Goal: Task Accomplishment & Management: Use online tool/utility

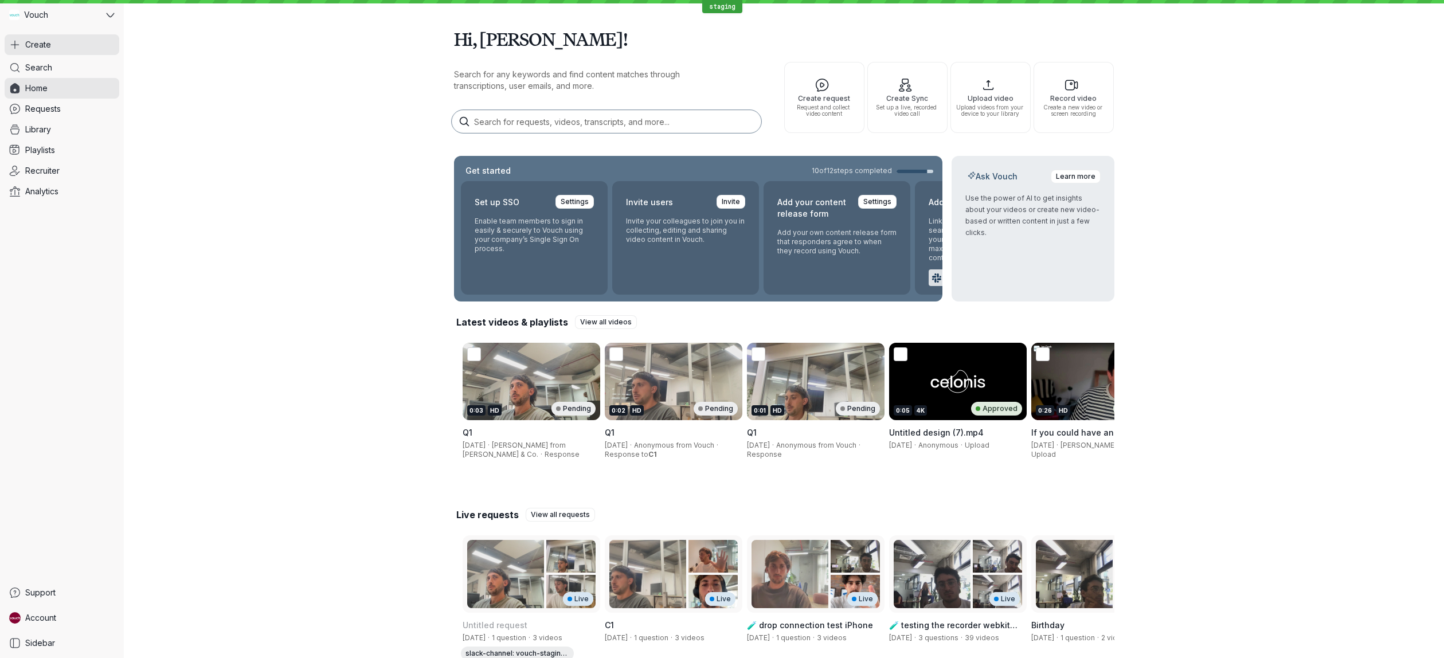
click at [53, 37] on button "Create" at bounding box center [62, 44] width 115 height 21
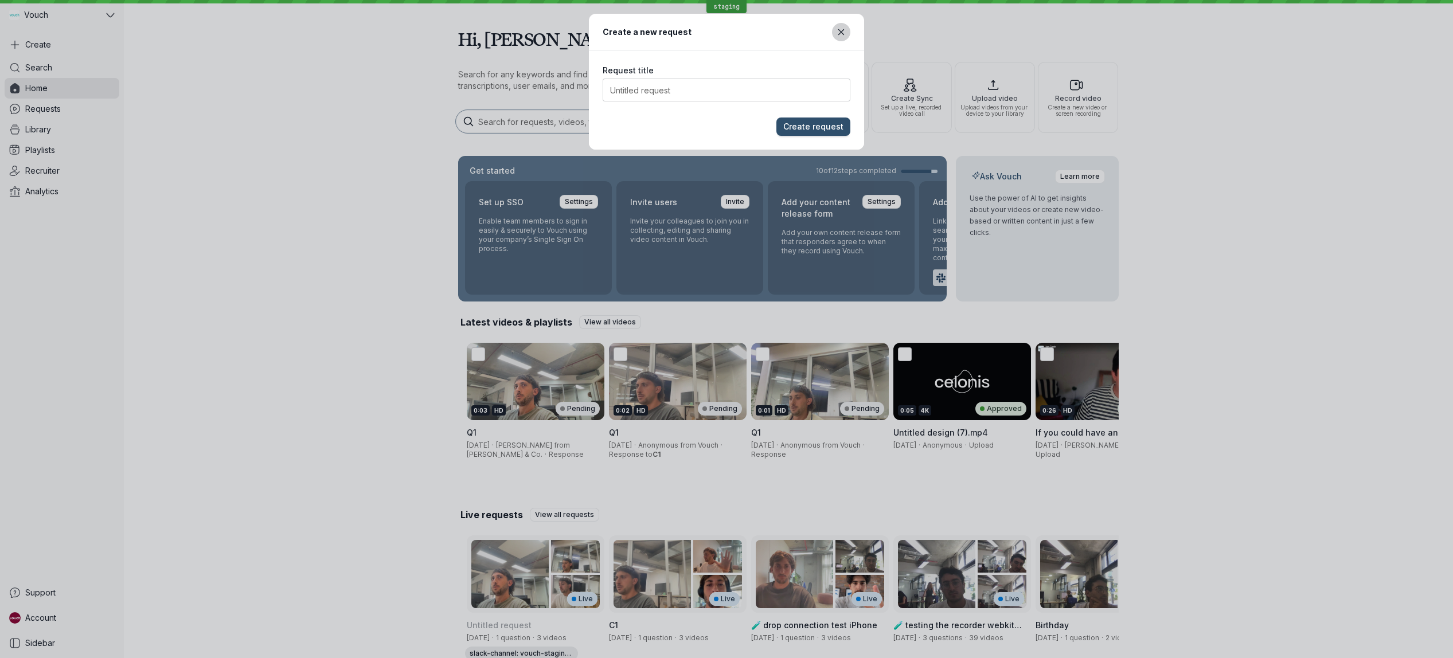
click at [842, 38] on button "Close modal" at bounding box center [841, 32] width 18 height 18
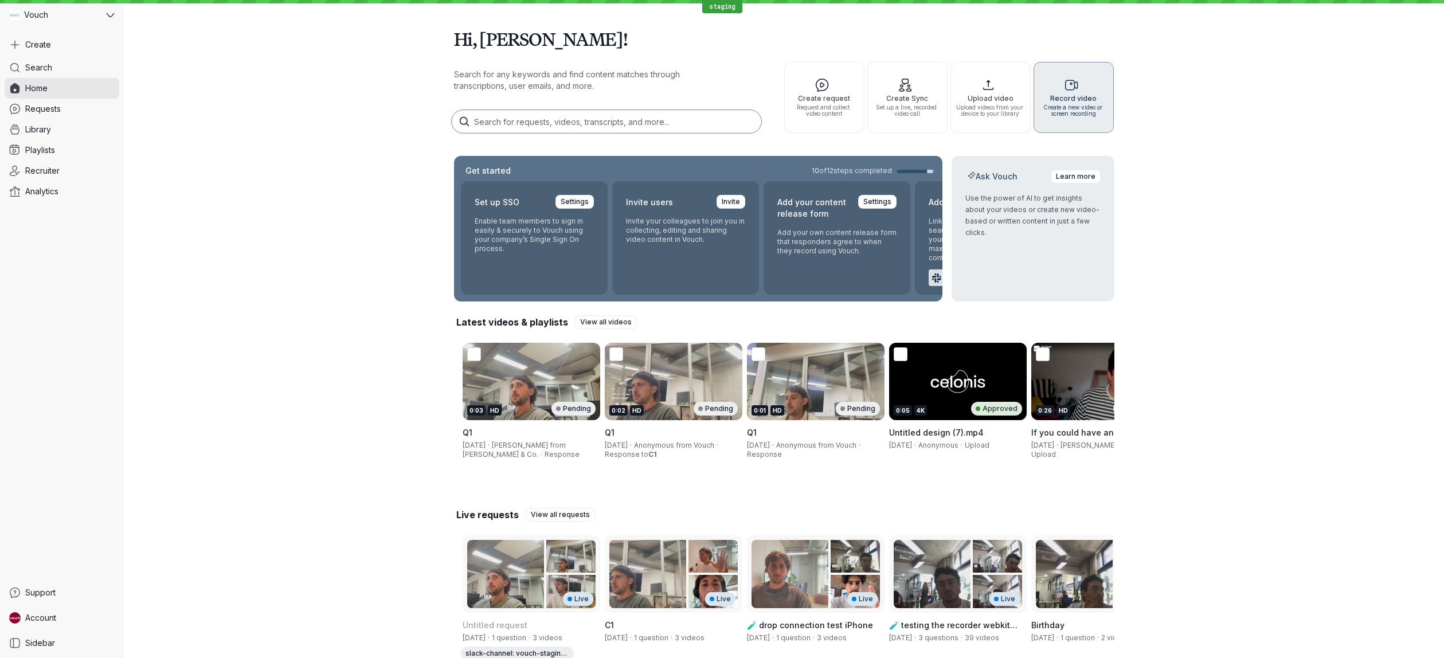
click at [1053, 92] on icon "button" at bounding box center [1073, 85] width 72 height 15
